Goal: Task Accomplishment & Management: Manage account settings

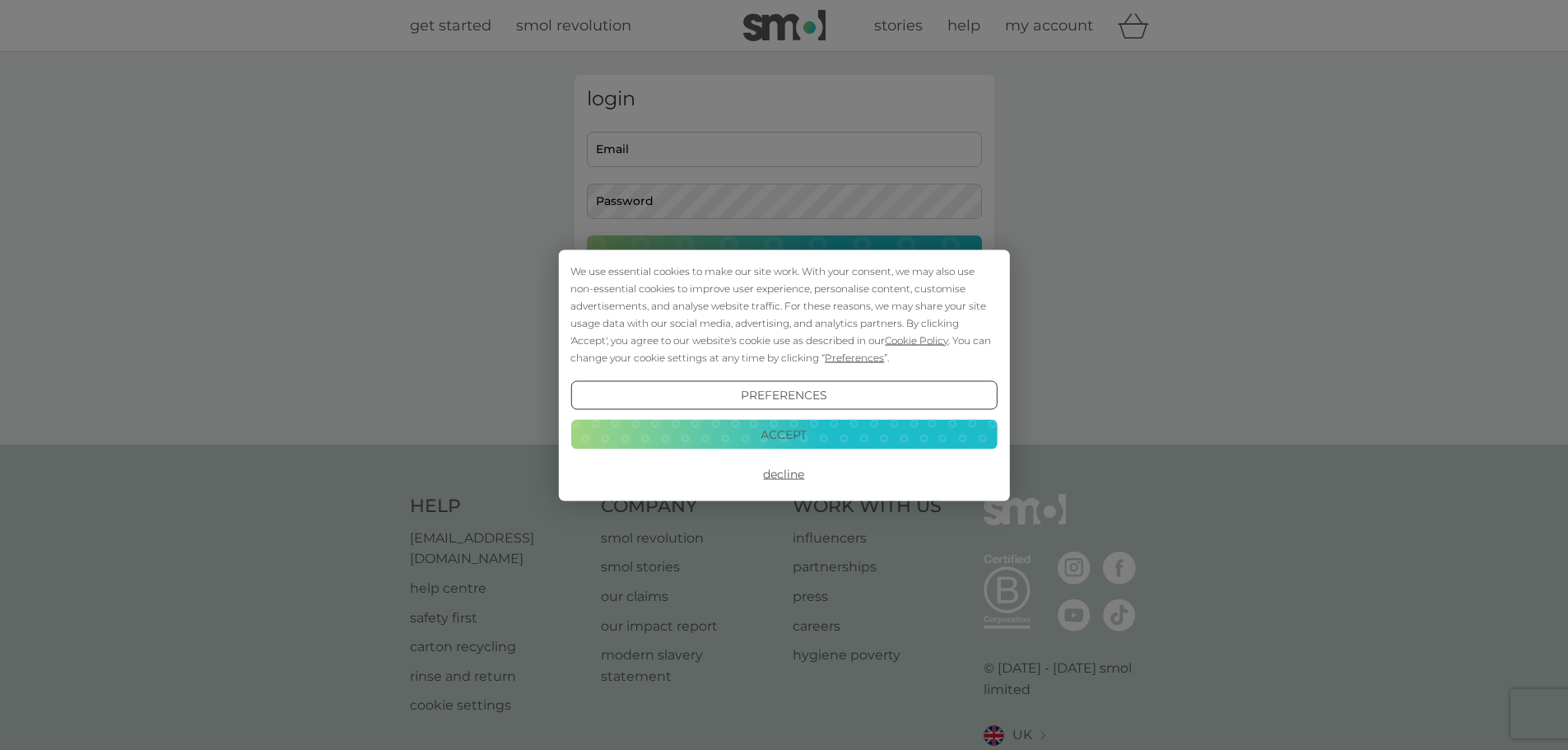
click at [820, 431] on button "Accept" at bounding box center [784, 434] width 427 height 29
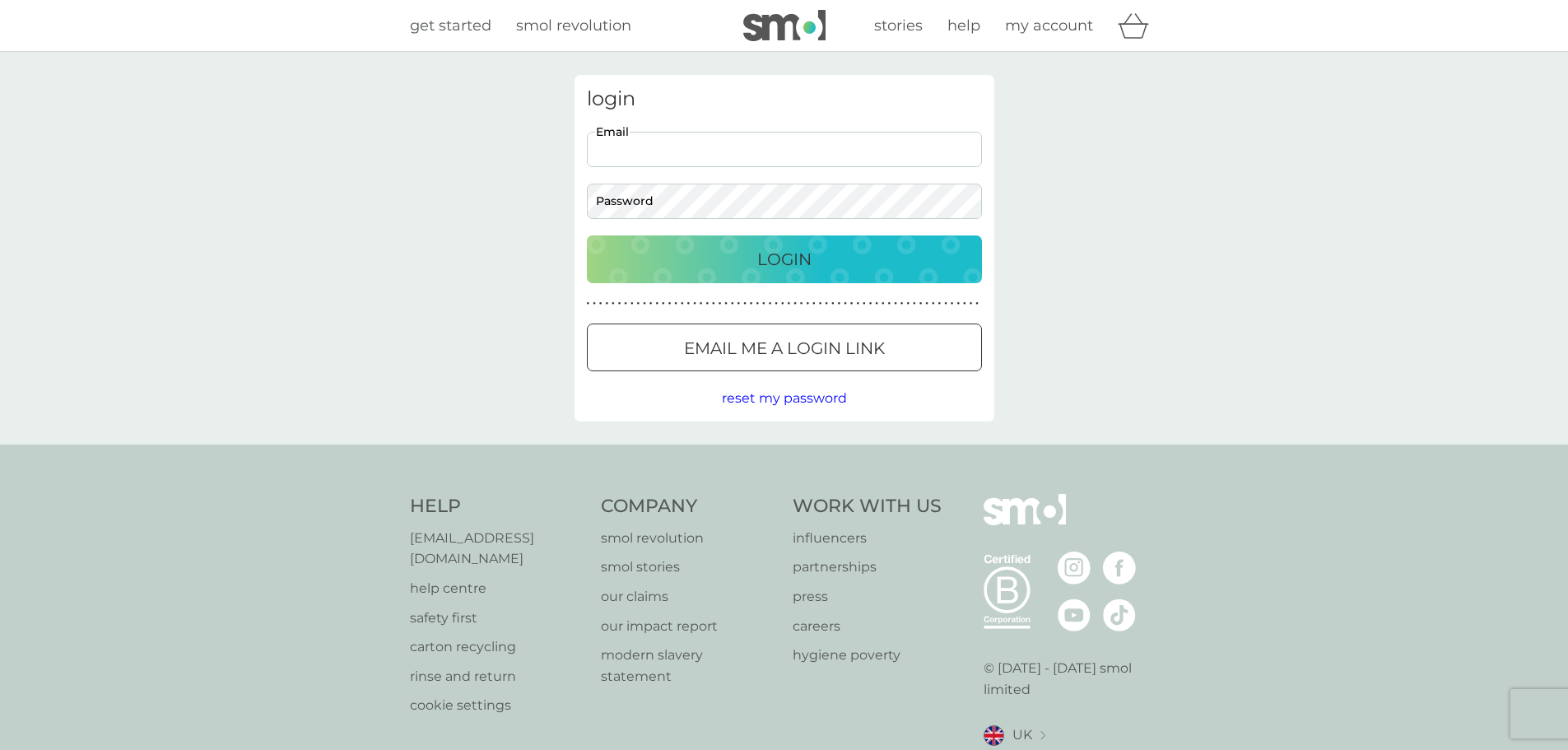
click at [743, 153] on input "Email" at bounding box center [784, 149] width 395 height 35
click at [899, 147] on input "Email" at bounding box center [784, 149] width 395 height 35
click at [1301, 347] on div "login Email Password Login ● ● ● ● ● ● ● ● ● ● ● ● ● ● ● ● ● ● ● ● ● ● ● ● ● ● …" at bounding box center [784, 248] width 1568 height 392
click at [637, 151] on input "Email" at bounding box center [784, 149] width 395 height 35
drag, startPoint x: 728, startPoint y: 144, endPoint x: 731, endPoint y: 164, distance: 20.2
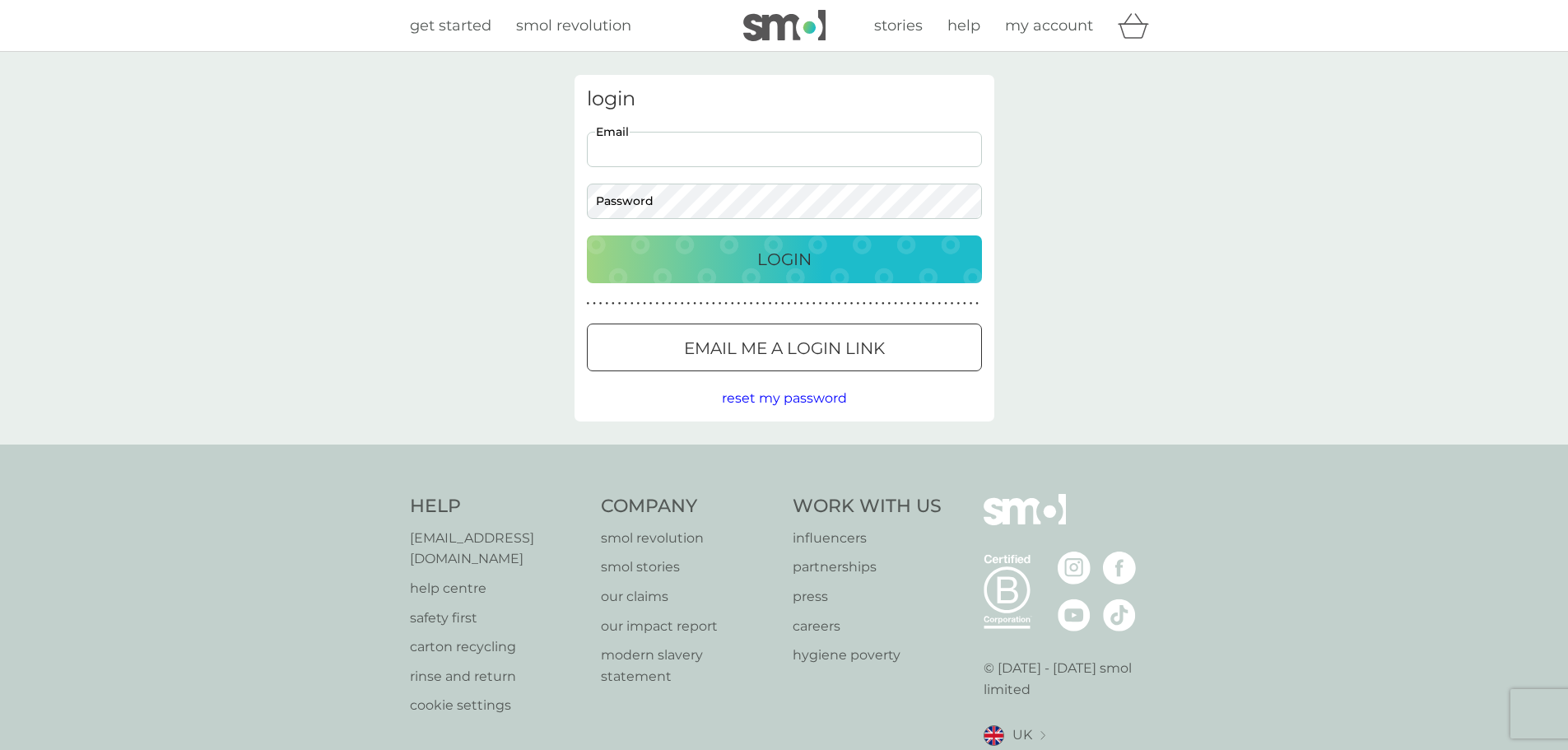
click at [728, 145] on input "Email" at bounding box center [784, 149] width 395 height 35
type input "[DOMAIN_NAME][EMAIL_ADDRESS][DOMAIN_NAME]"
click at [586, 235] on button "Login" at bounding box center [784, 259] width 395 height 48
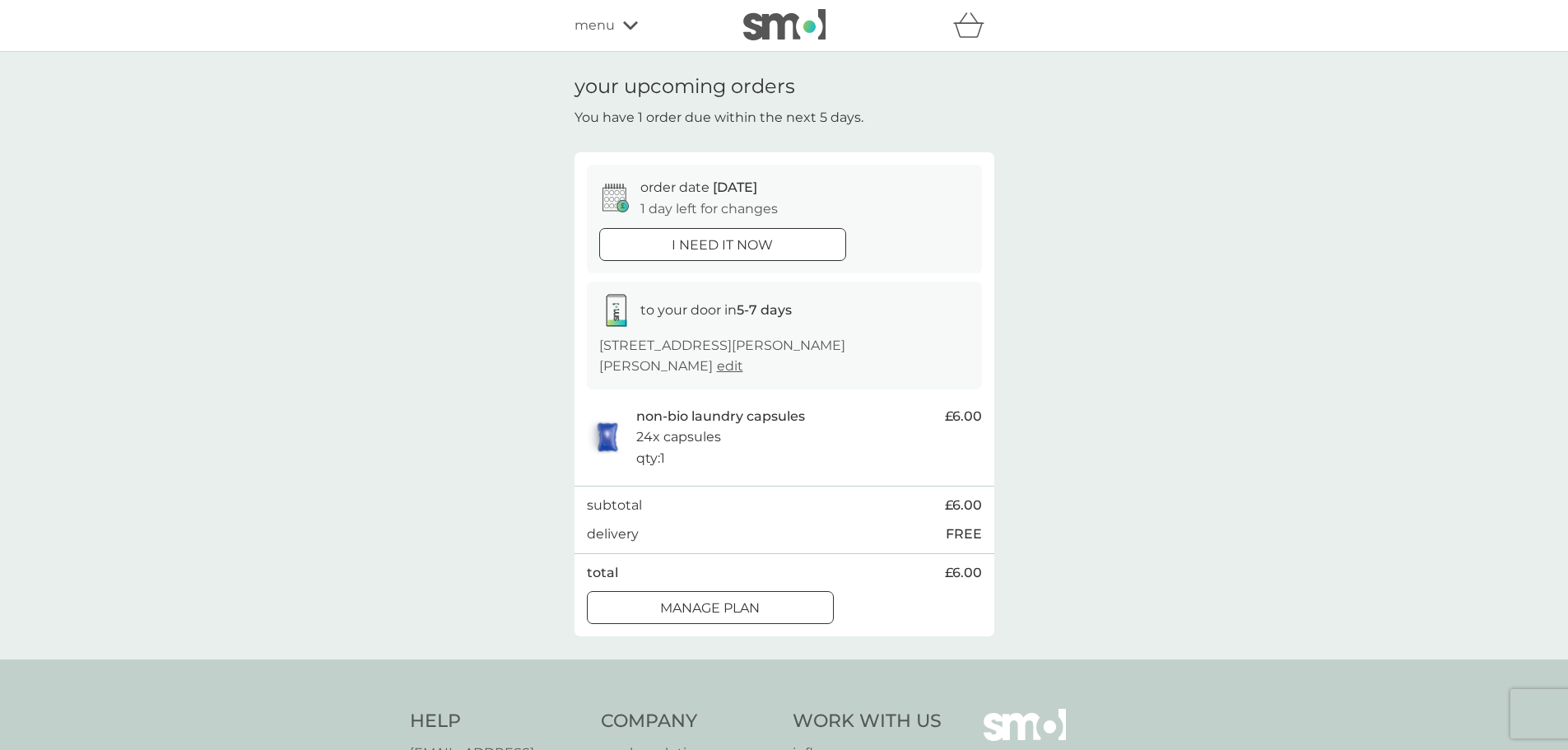
click at [732, 600] on div at bounding box center [710, 609] width 59 height 18
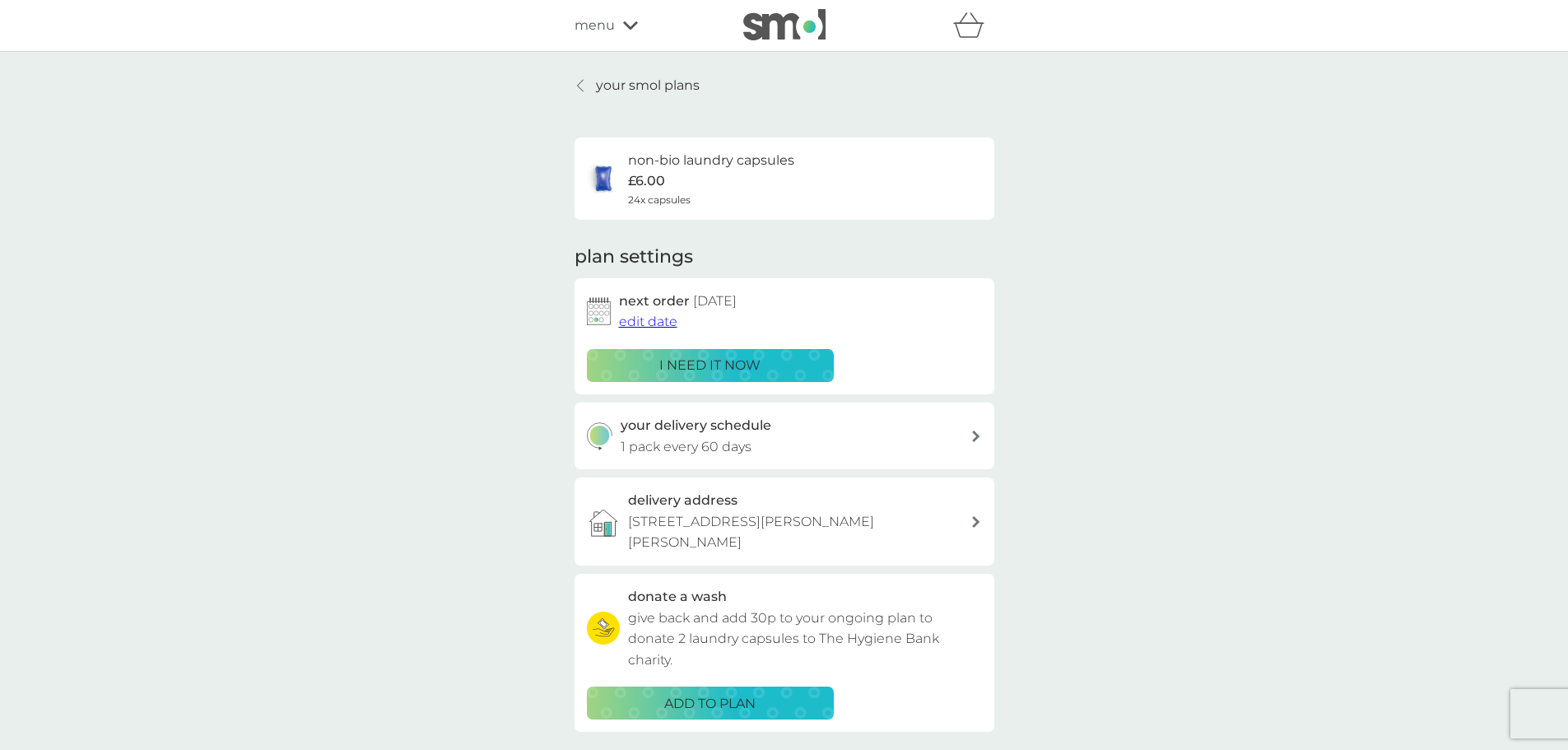
scroll to position [82, 0]
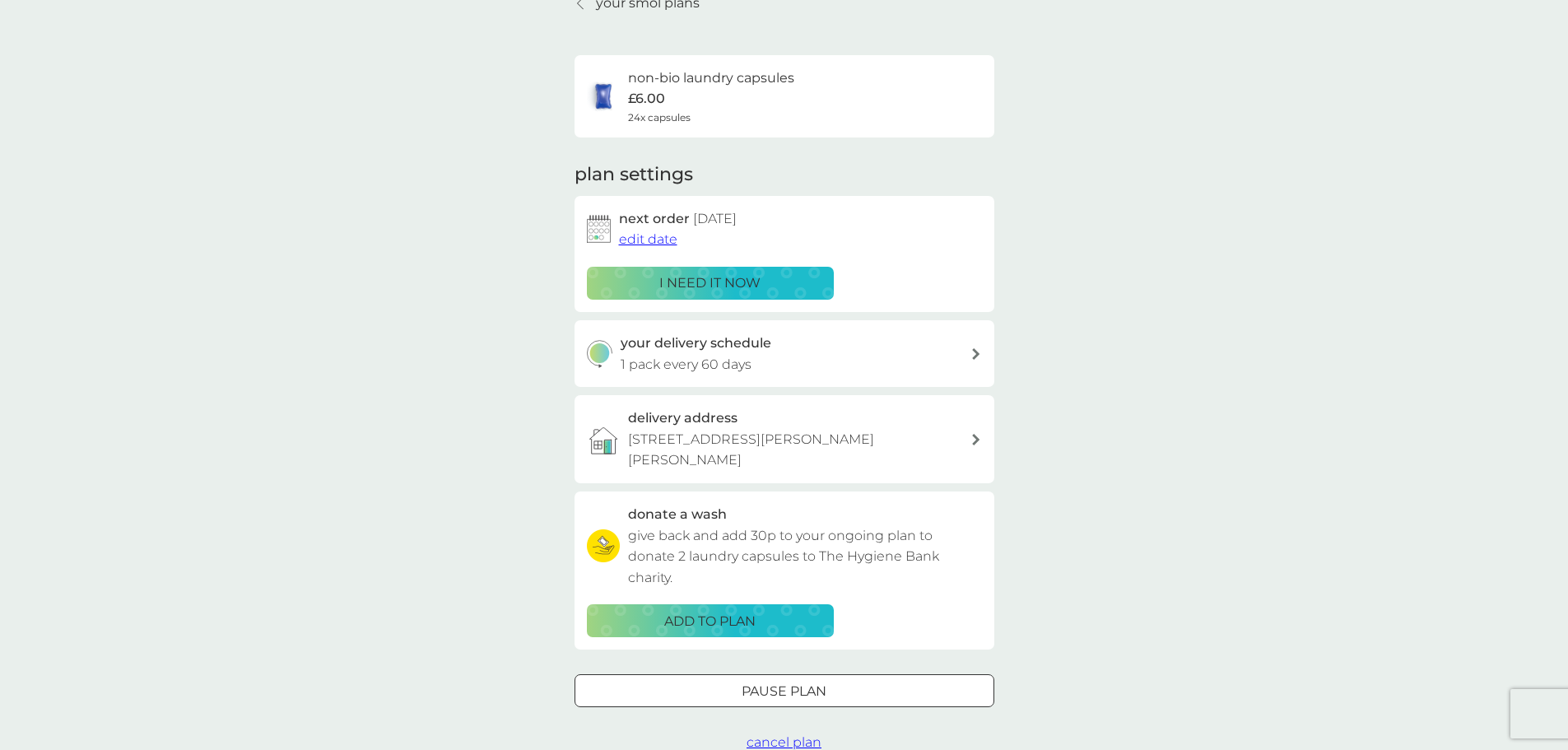
click at [981, 352] on div at bounding box center [976, 354] width 13 height 12
select select "63"
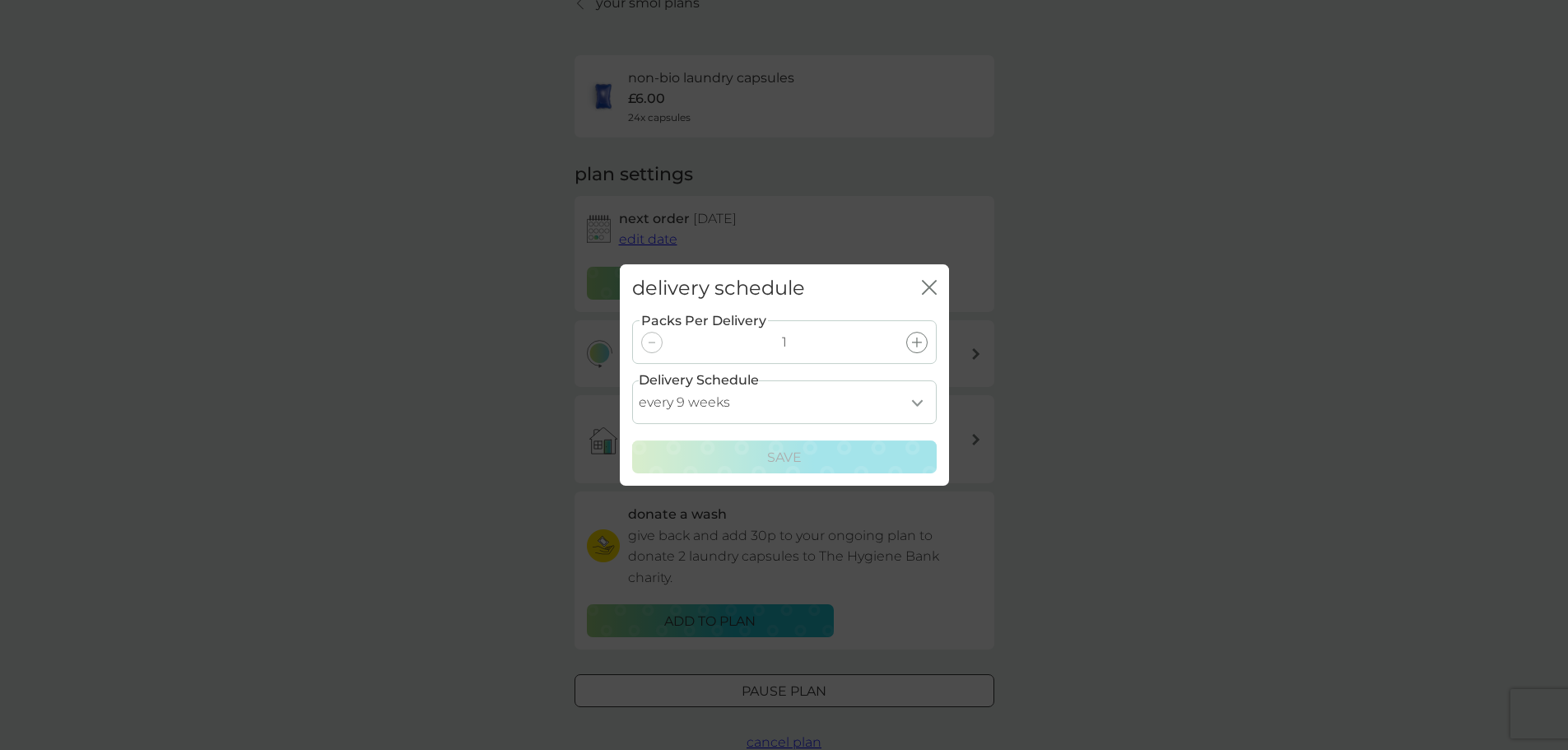
click at [920, 282] on div "delivery schedule close" at bounding box center [784, 288] width 329 height 49
click at [928, 283] on icon "close" at bounding box center [929, 286] width 15 height 15
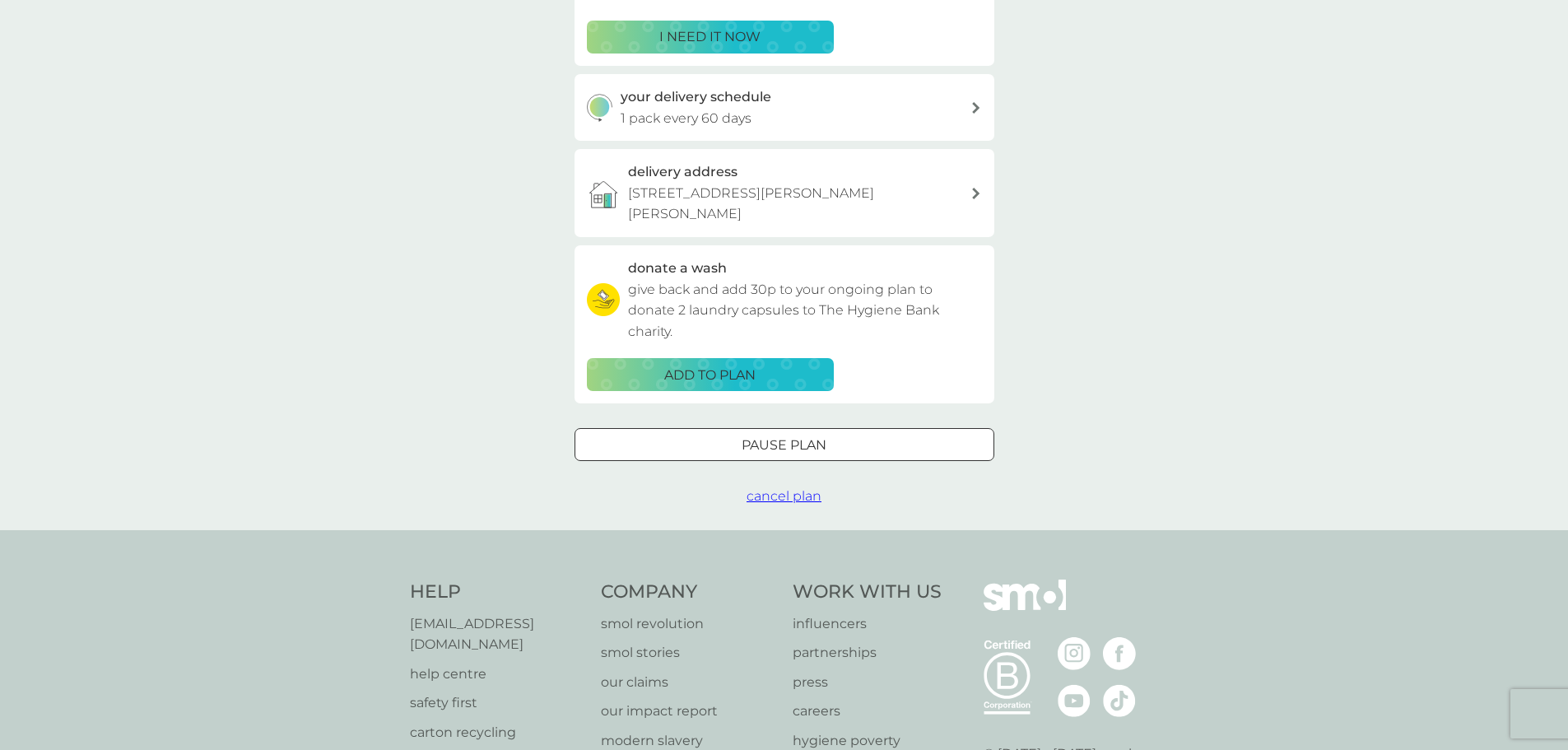
scroll to position [329, 0]
click at [833, 433] on div "Pause plan" at bounding box center [784, 444] width 418 height 22
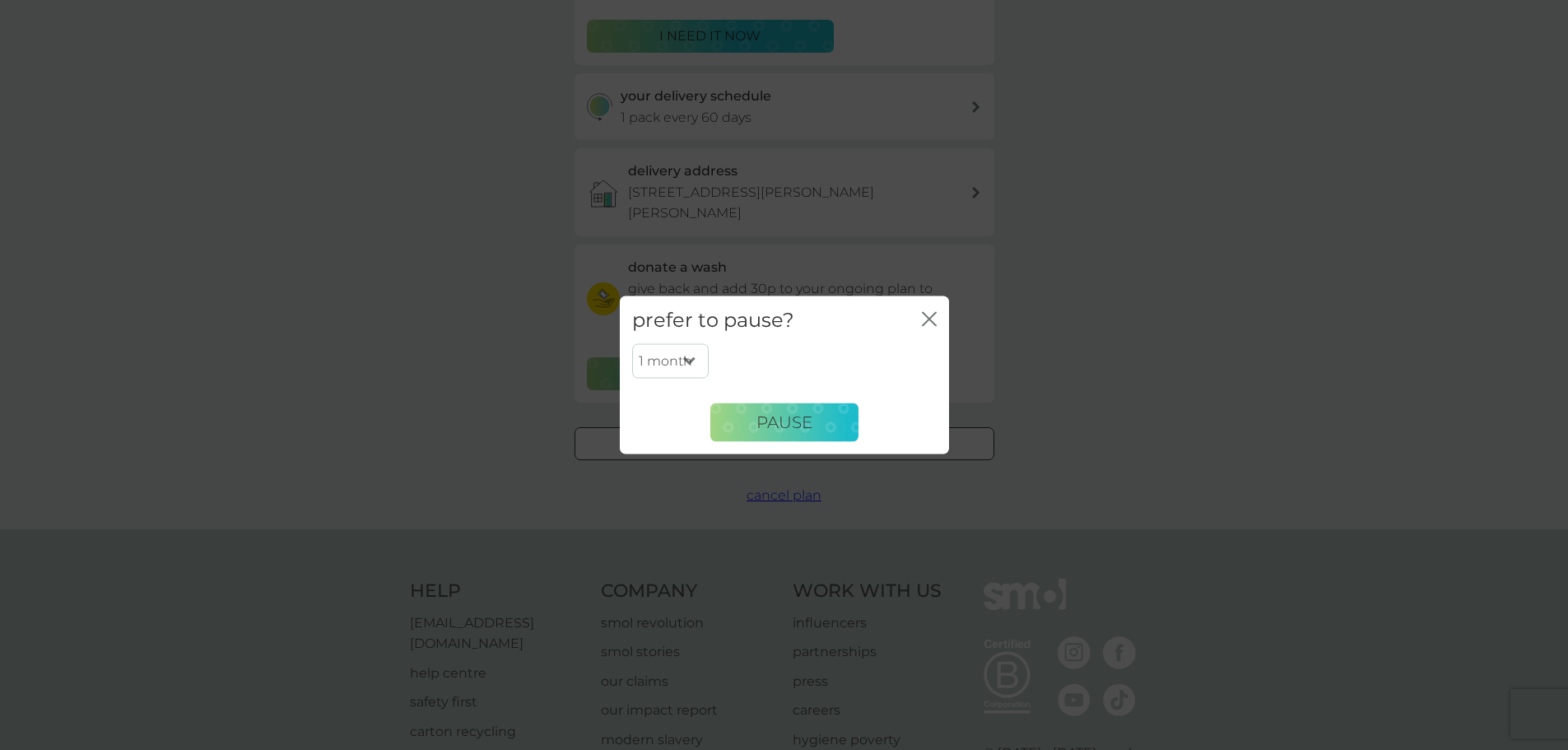
click at [695, 364] on select "1 month 2 months 3 months 4 months 5 months 6 months" at bounding box center [671, 361] width 76 height 34
select select "3"
click at [632, 344] on select "1 month 2 months 3 months 4 months 5 months 6 months" at bounding box center [671, 361] width 76 height 34
click at [758, 432] on button "Pause" at bounding box center [784, 422] width 148 height 39
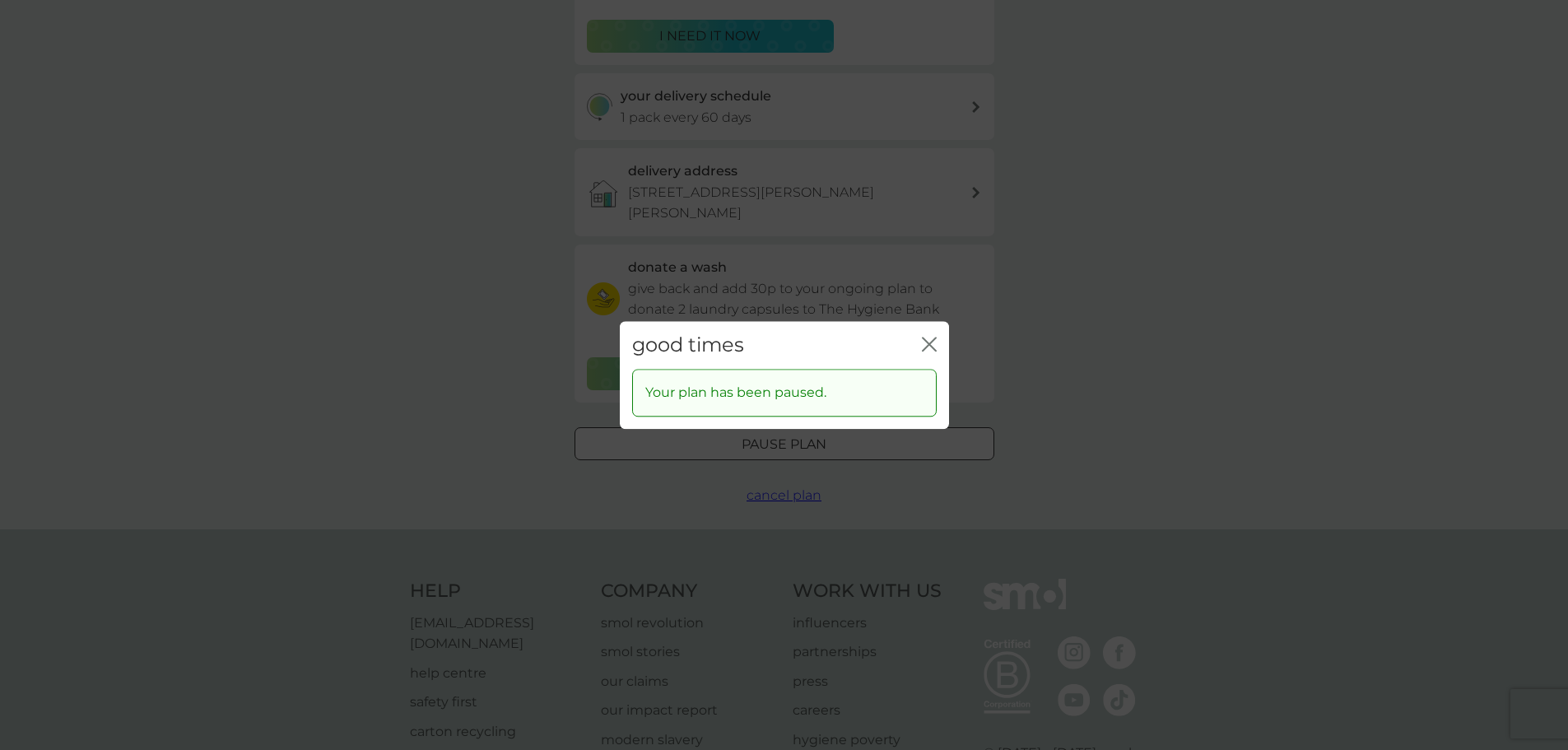
click at [926, 341] on icon "close" at bounding box center [926, 343] width 7 height 13
